Goal: Find specific page/section: Find specific page/section

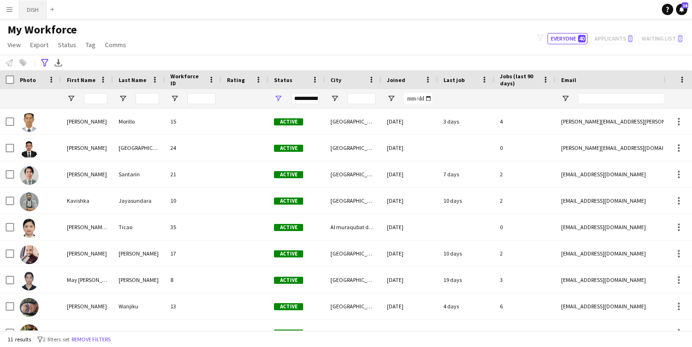
click at [29, 12] on button "DISH Close" at bounding box center [32, 9] width 27 height 18
